Goal: Task Accomplishment & Management: Manage account settings

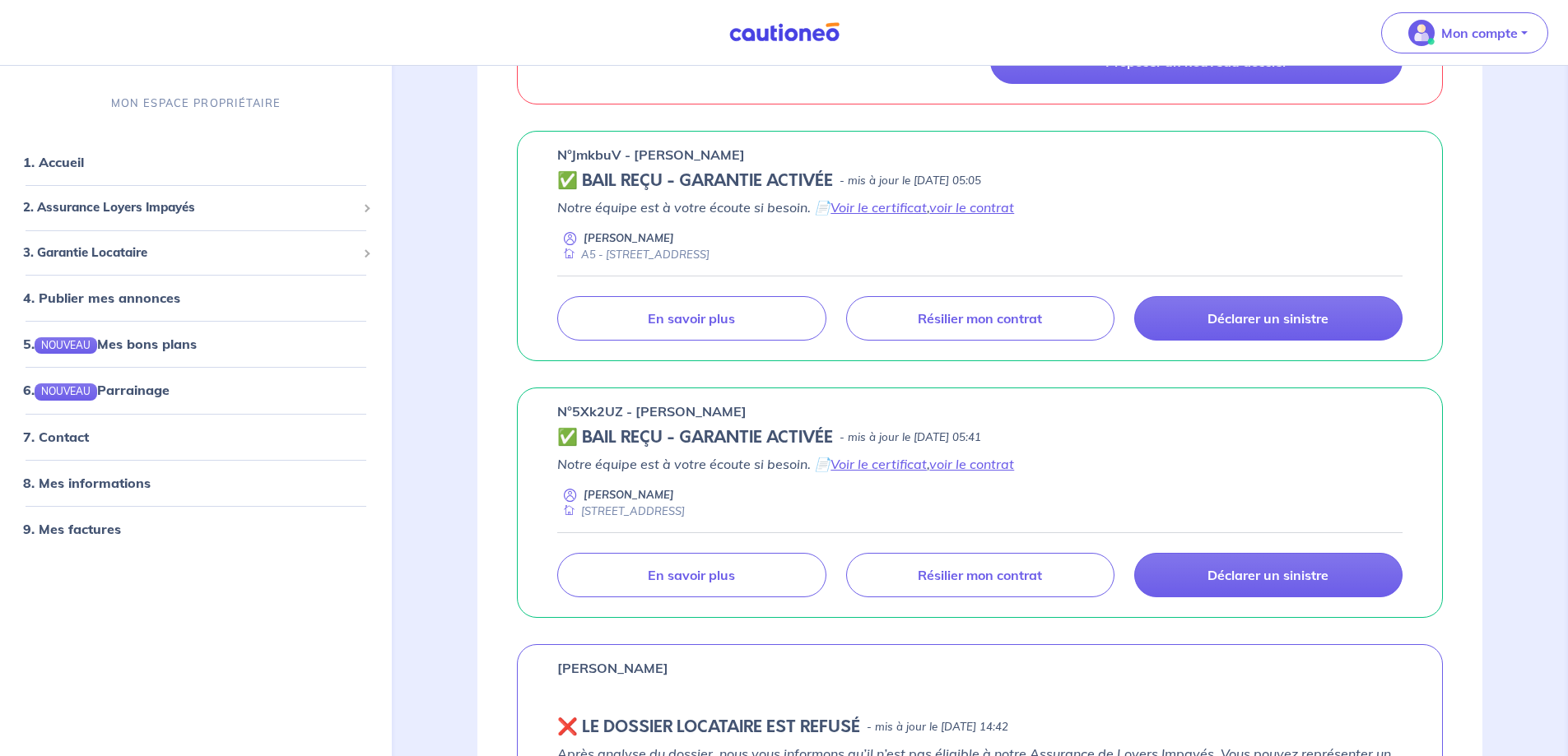
scroll to position [494, 0]
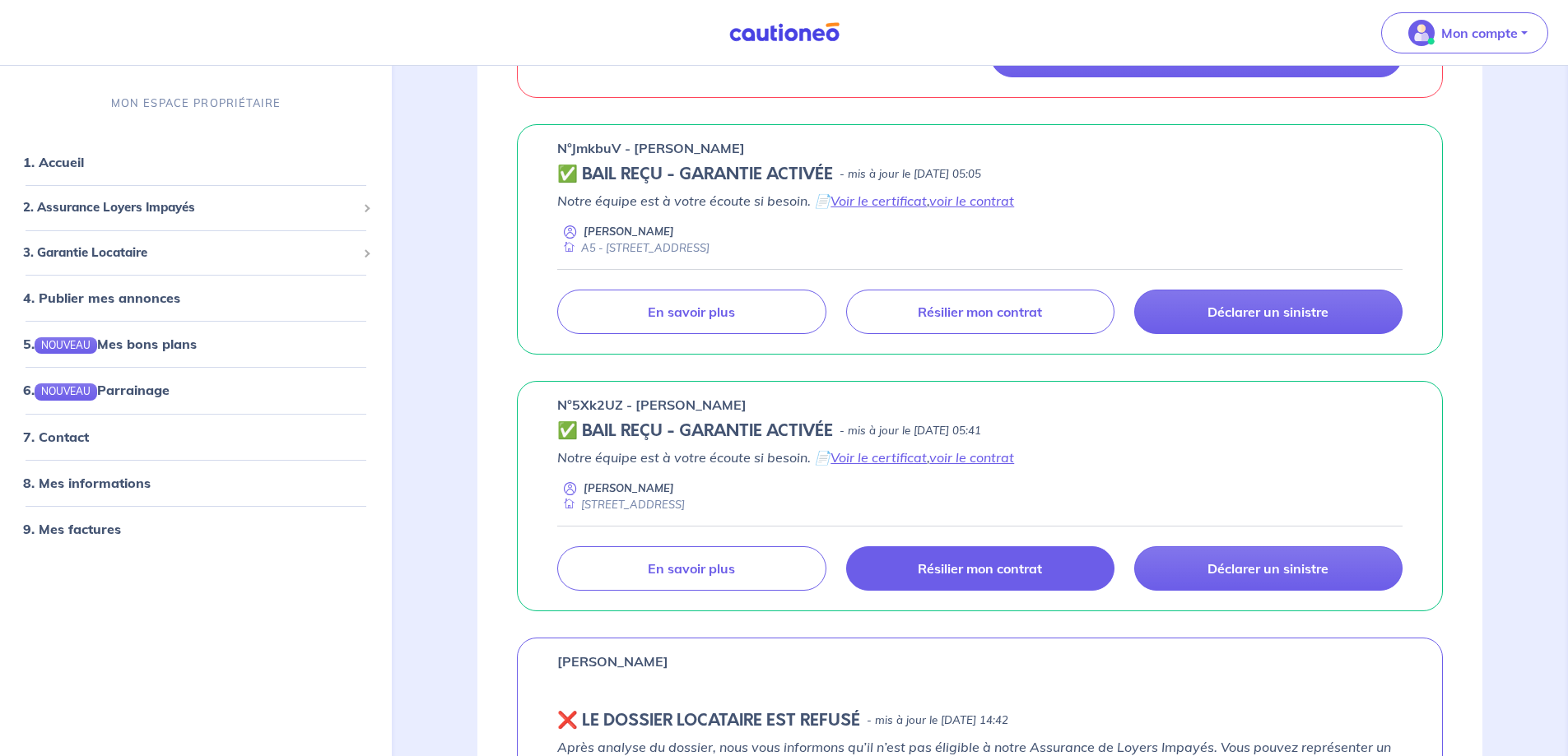
click at [1011, 573] on p "Résilier mon contrat" at bounding box center [980, 568] width 124 height 16
click at [1026, 571] on p "Résilier mon contrat" at bounding box center [980, 568] width 124 height 16
click at [1033, 576] on p "Résilier mon contrat" at bounding box center [980, 568] width 124 height 16
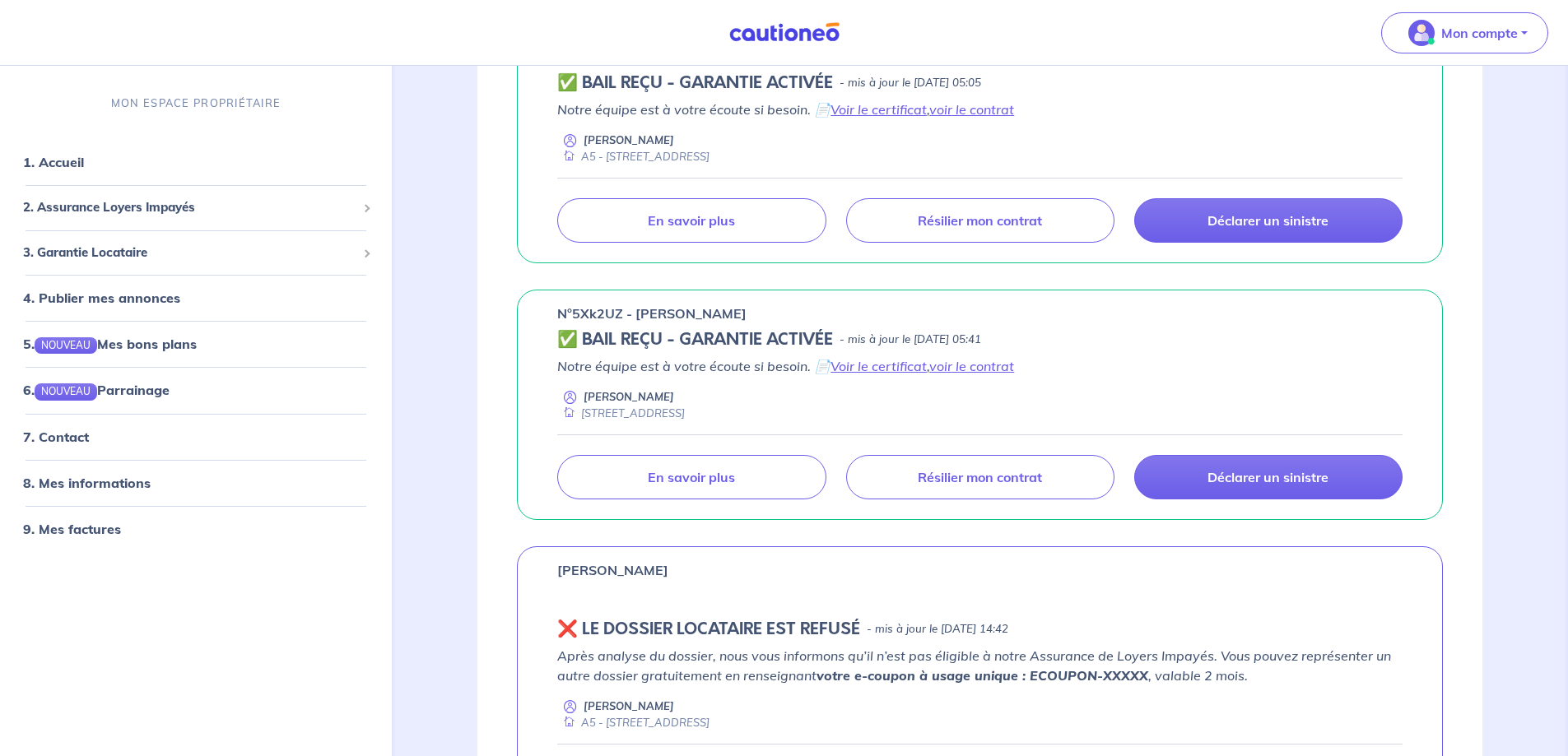
scroll to position [576, 0]
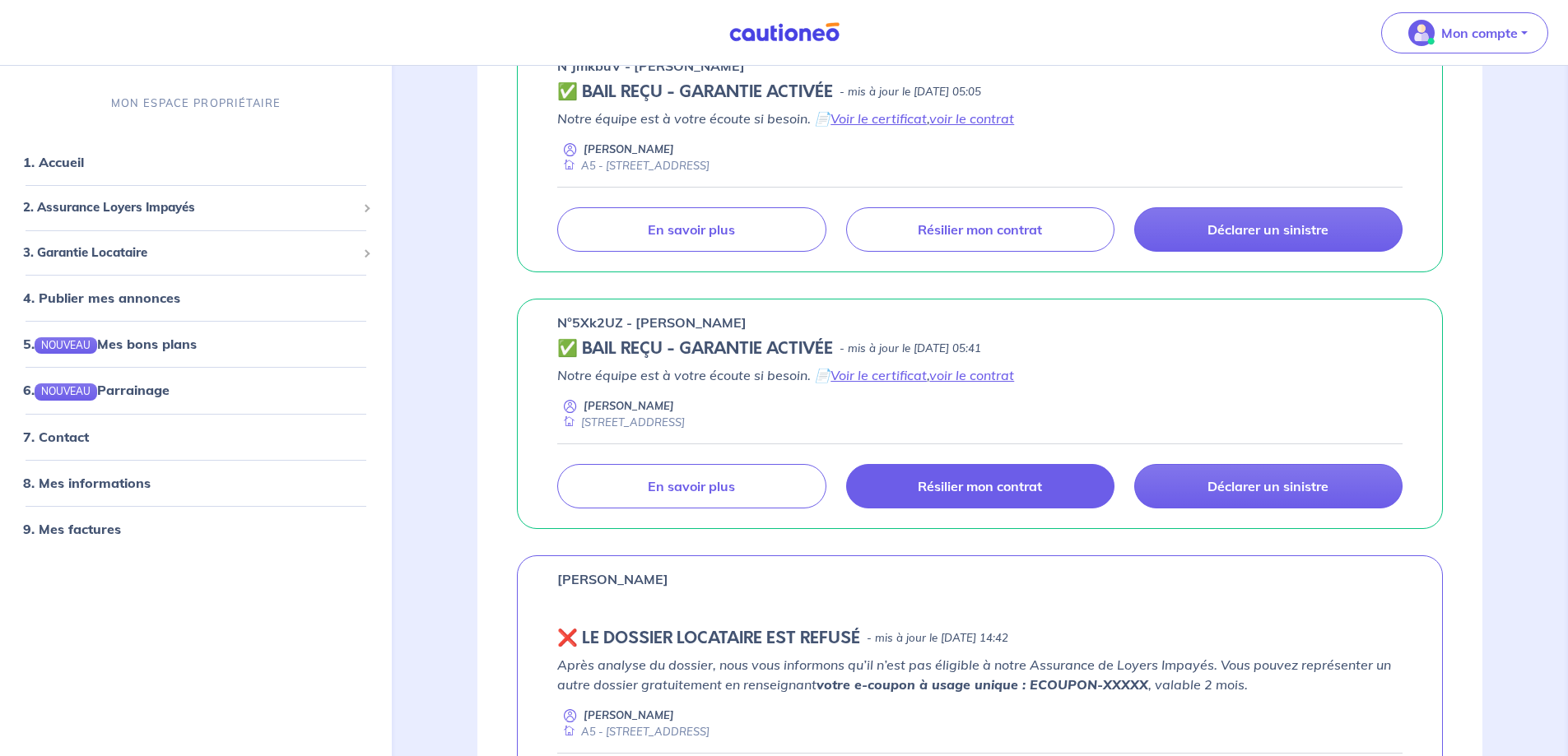
click at [941, 479] on p "Résilier mon contrat" at bounding box center [980, 486] width 124 height 16
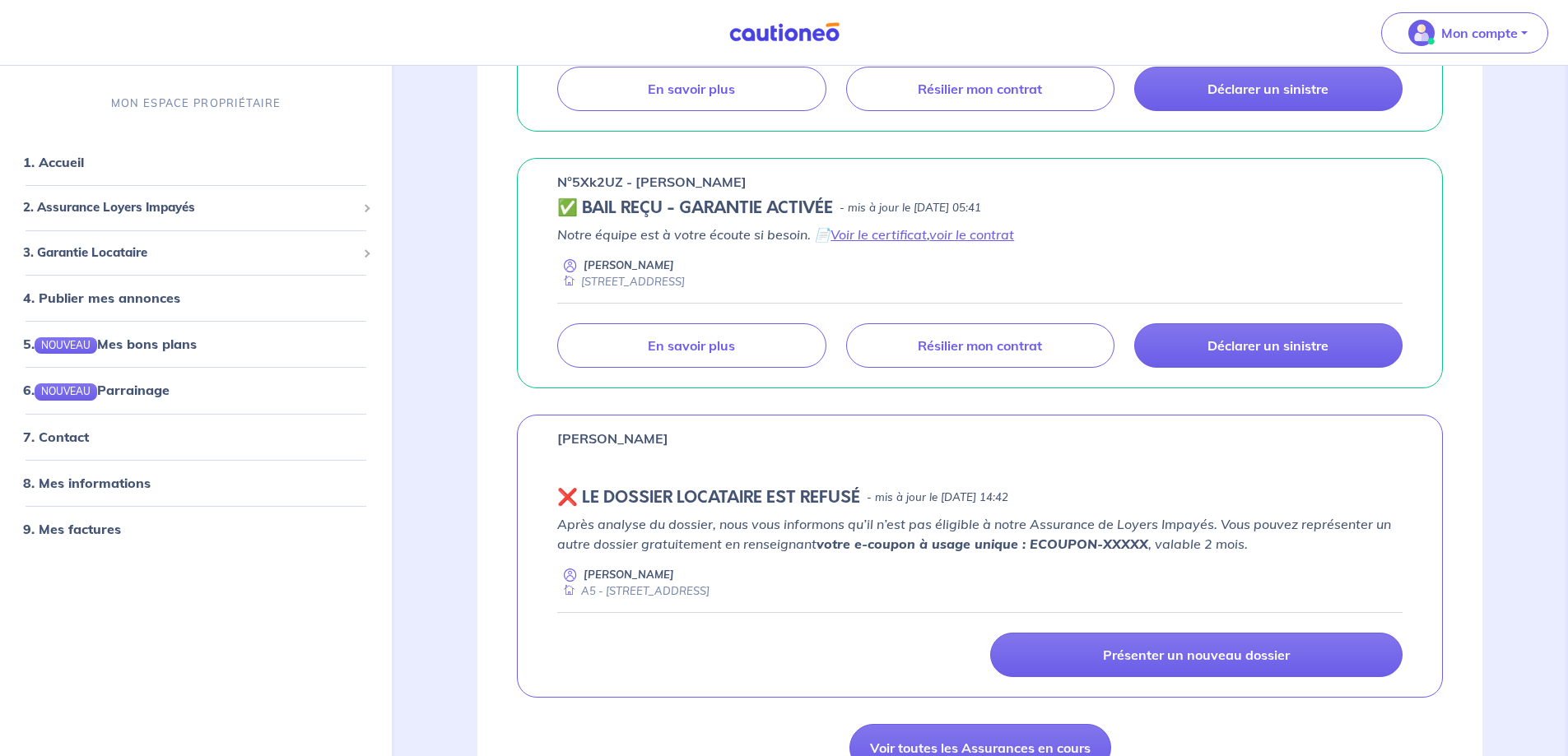
scroll to position [658, 0]
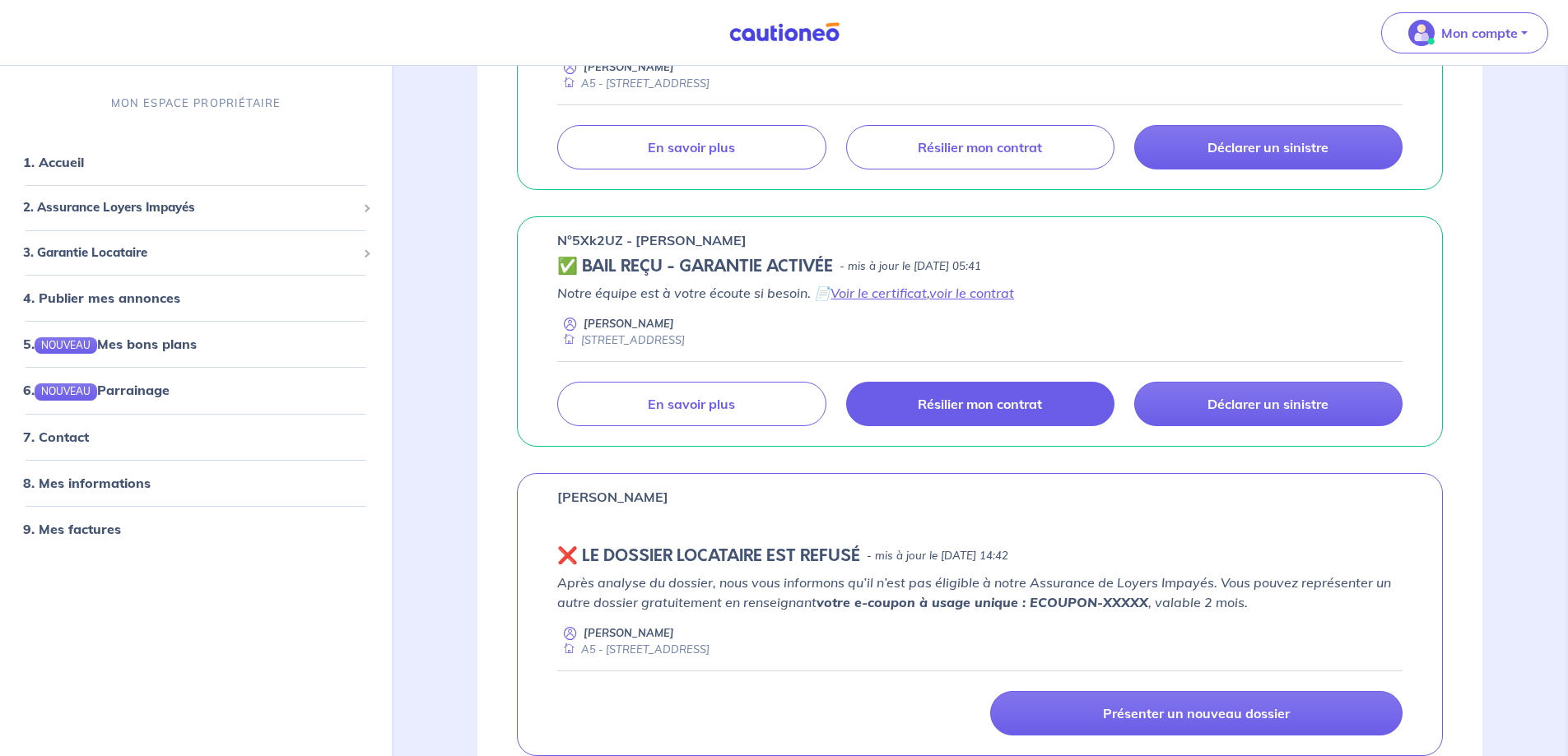
click at [938, 403] on p "Résilier mon contrat" at bounding box center [980, 404] width 124 height 16
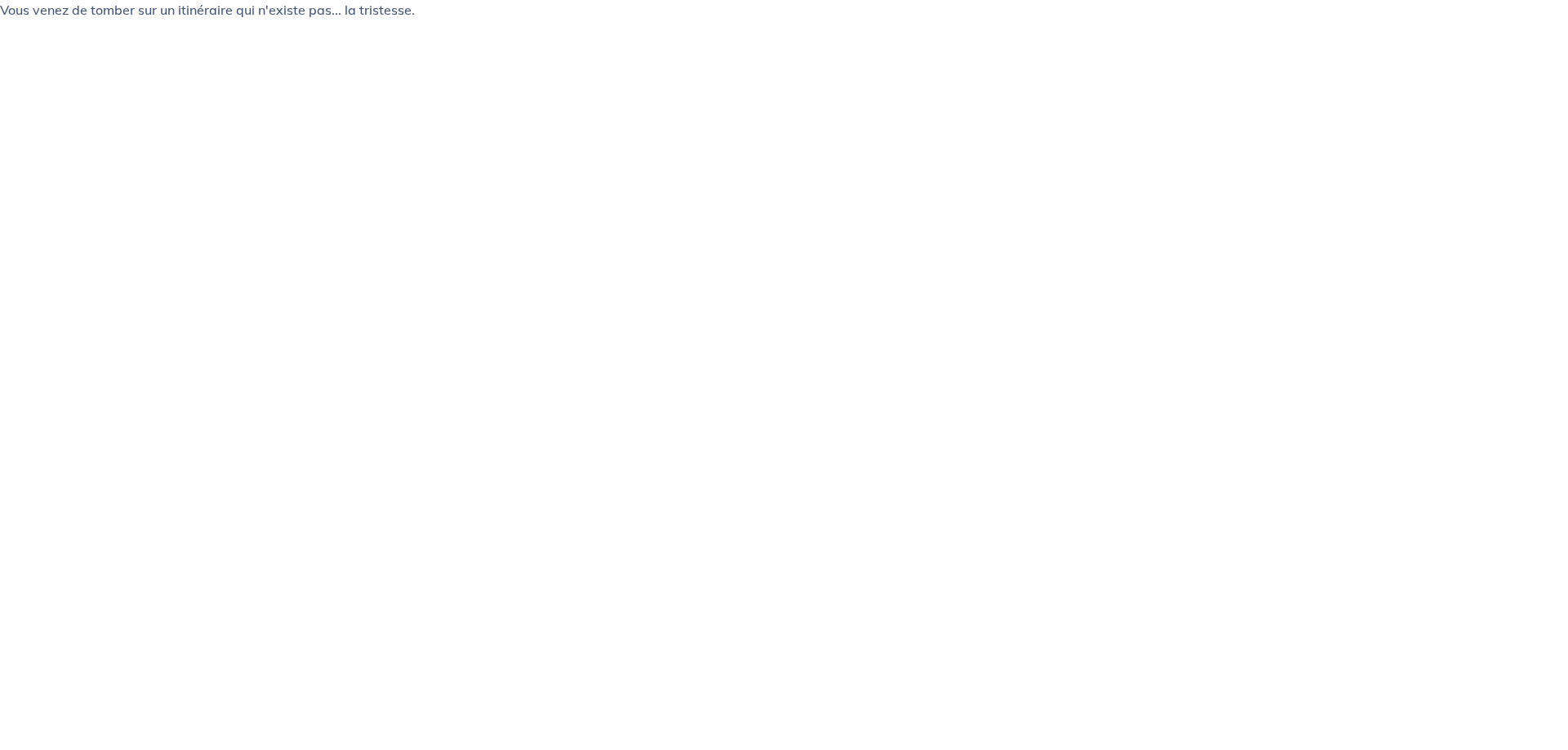
click at [390, 33] on html "Vous venez de tomber sur un itinéraire qui n'existe pas... la tristesse. Texte …" at bounding box center [784, 16] width 1568 height 33
